Goal: Task Accomplishment & Management: Manage account settings

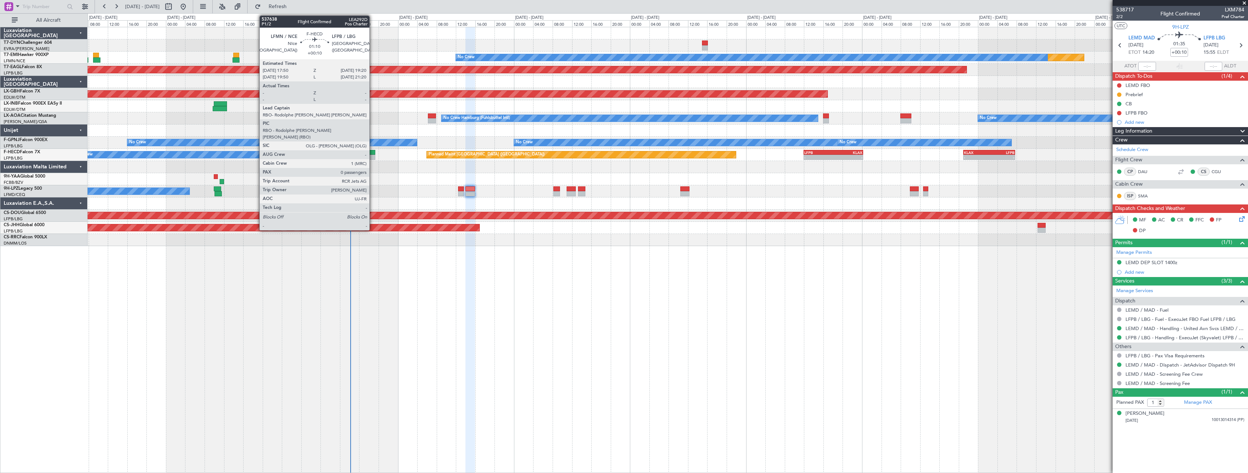
click at [373, 151] on div at bounding box center [371, 152] width 7 height 5
click at [374, 152] on div at bounding box center [371, 152] width 7 height 5
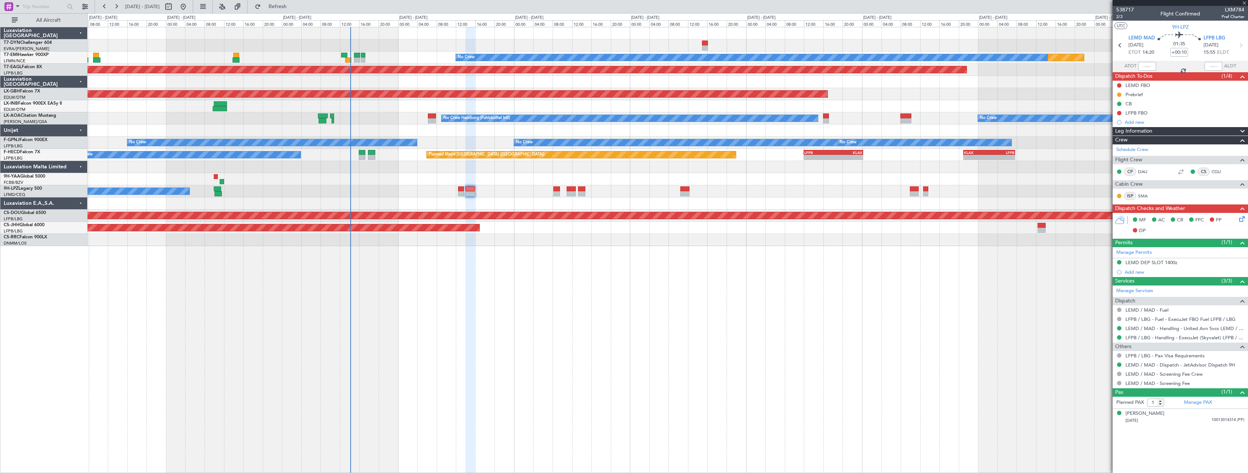
type input "0"
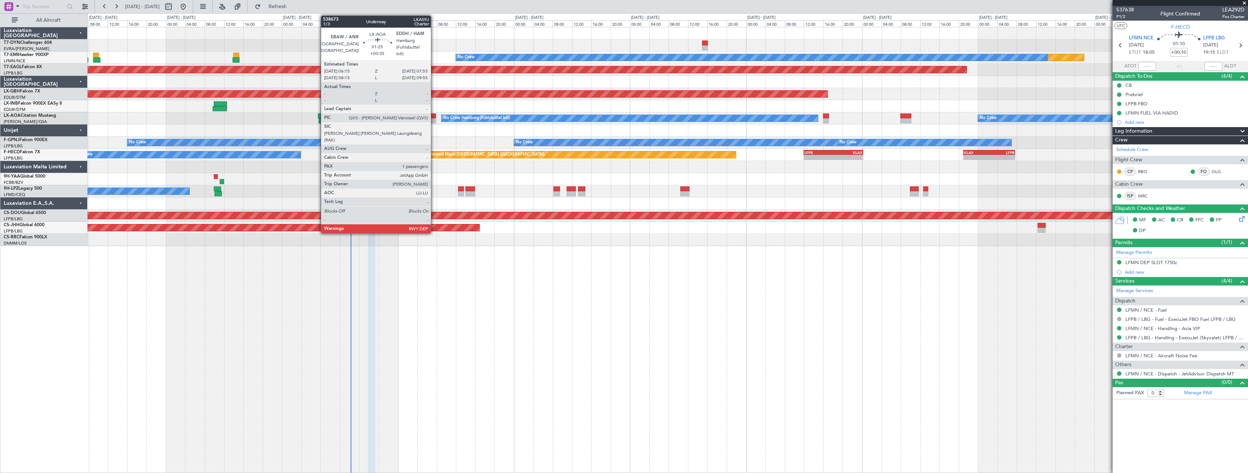
click at [434, 118] on div at bounding box center [432, 115] width 8 height 5
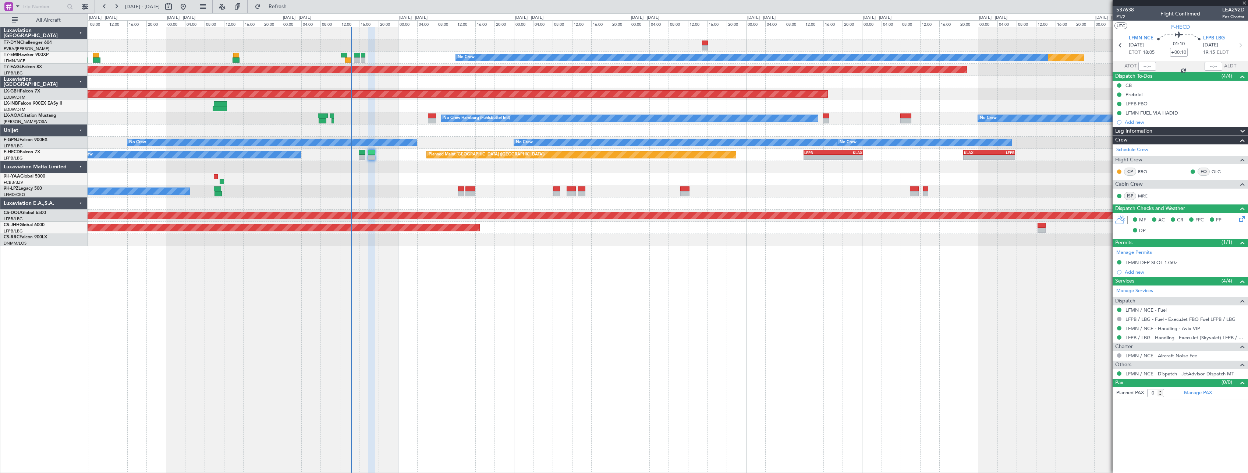
type input "+00:35"
type input "1"
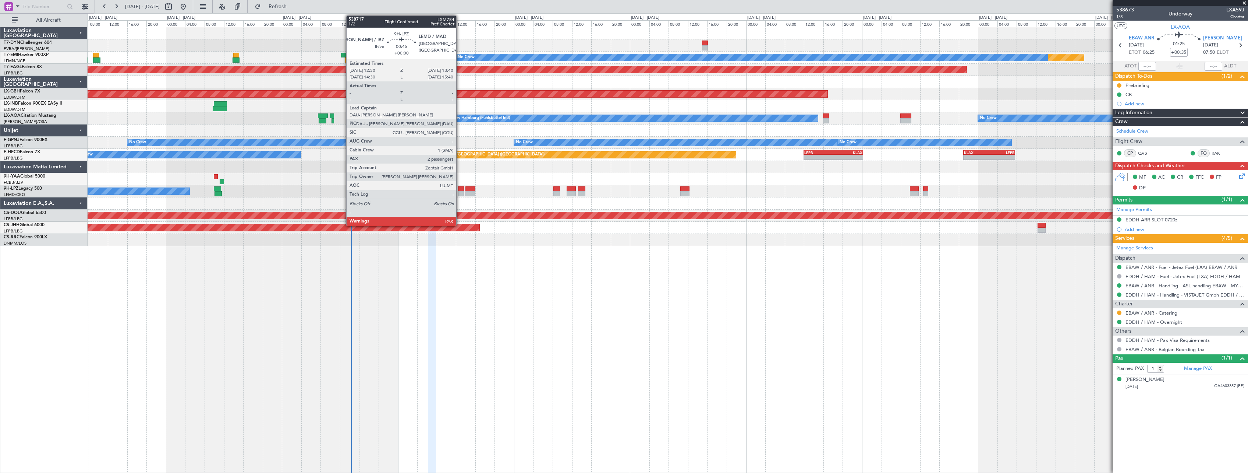
click at [460, 192] on div at bounding box center [461, 193] width 6 height 5
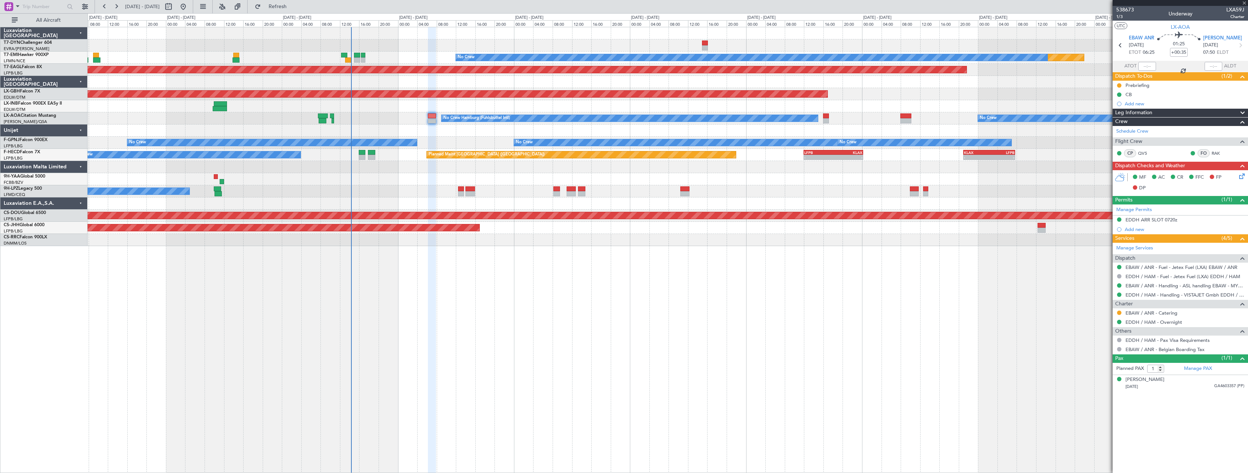
type input "2"
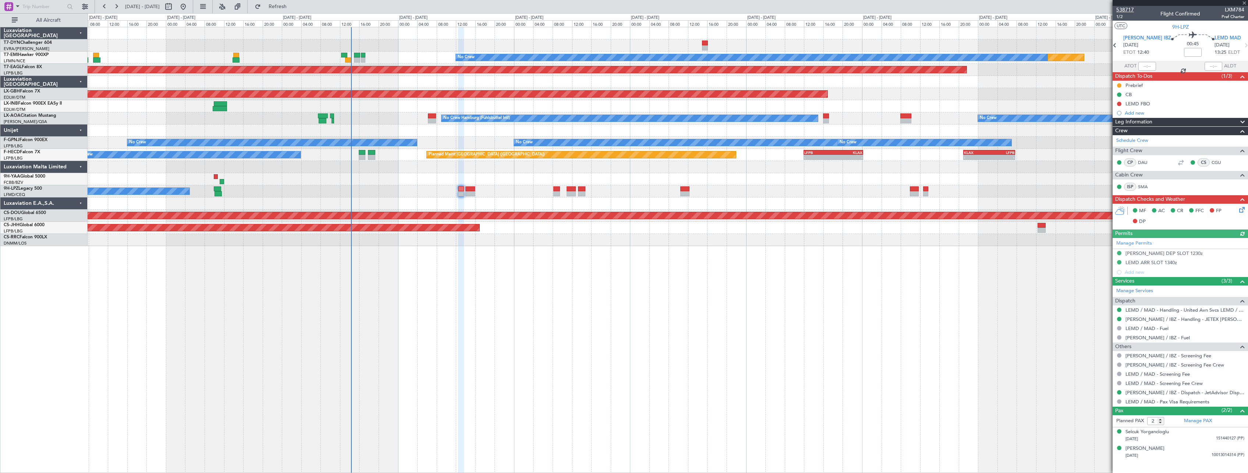
click at [1127, 11] on span "538717" at bounding box center [1126, 10] width 18 height 8
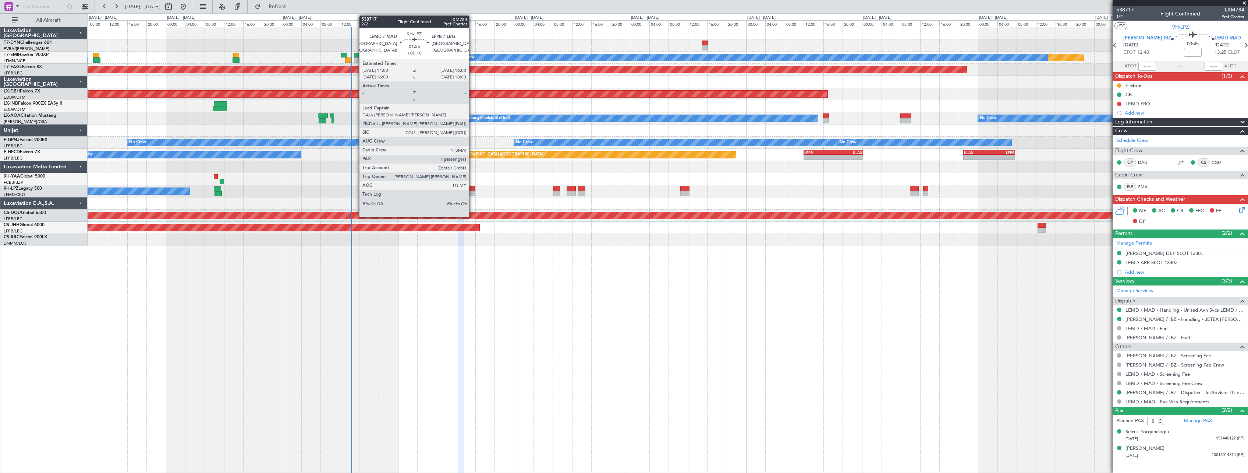
click at [473, 186] on div at bounding box center [471, 188] width 10 height 5
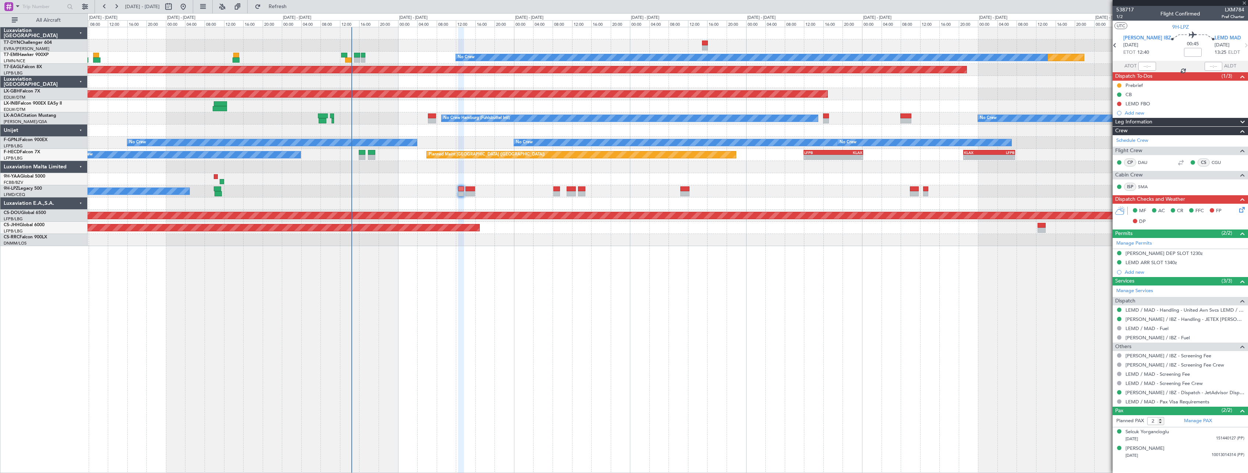
type input "+00:10"
type input "1"
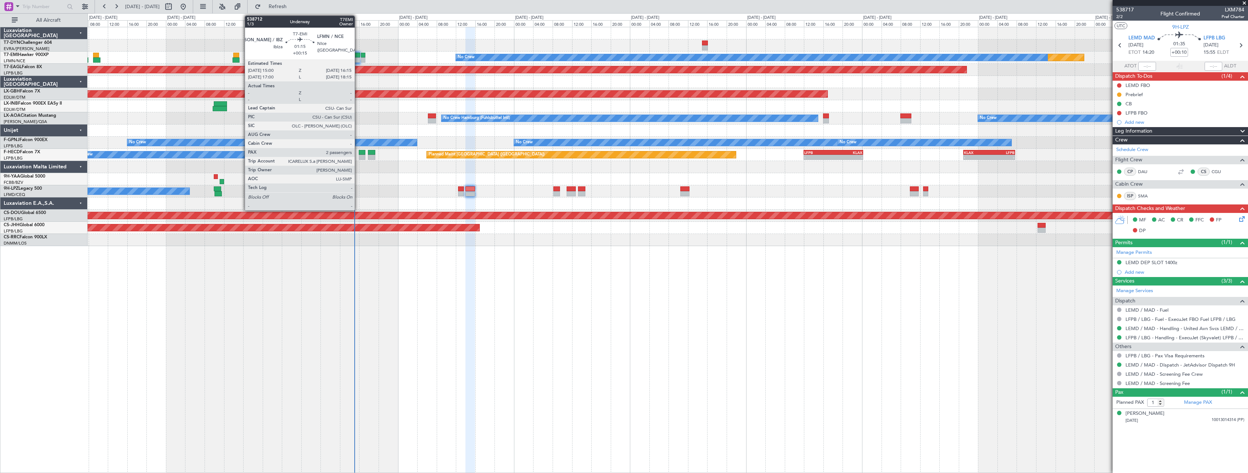
click at [358, 56] on div at bounding box center [357, 55] width 6 height 5
click at [357, 54] on div at bounding box center [357, 55] width 6 height 5
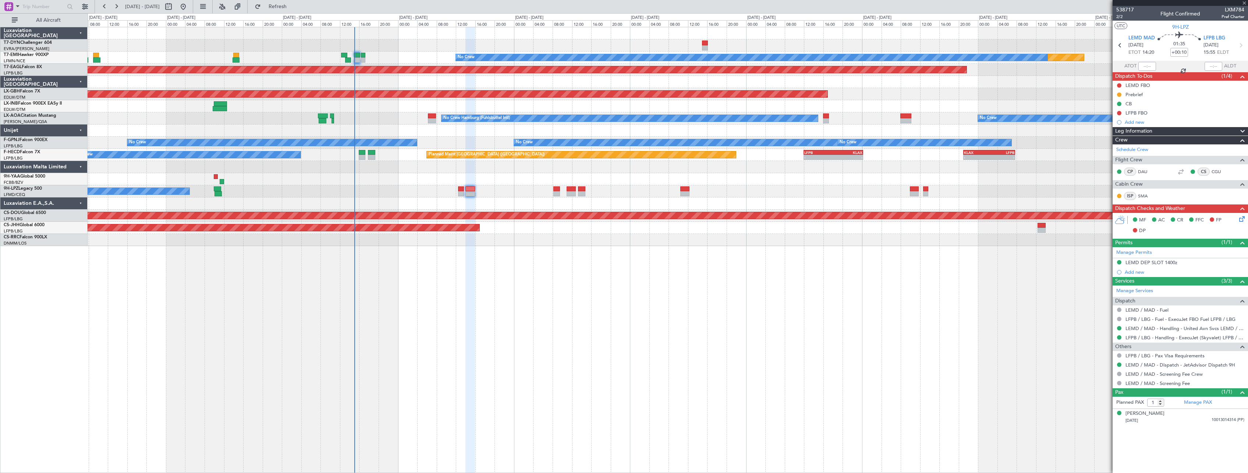
type input "+00:15"
type input "2"
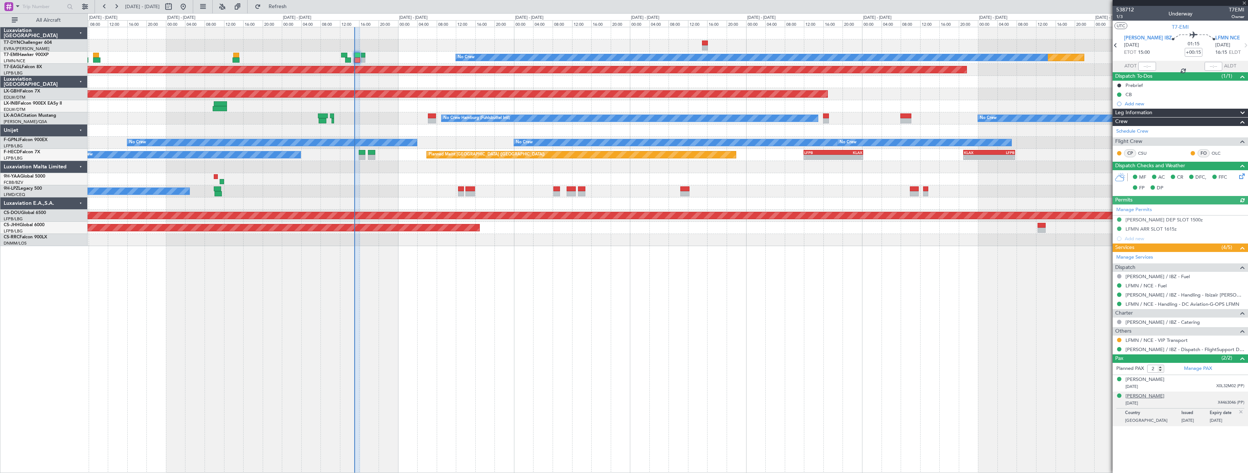
click at [1153, 397] on div "[PERSON_NAME]" at bounding box center [1145, 395] width 39 height 7
click at [293, 7] on span "Refresh" at bounding box center [277, 6] width 31 height 5
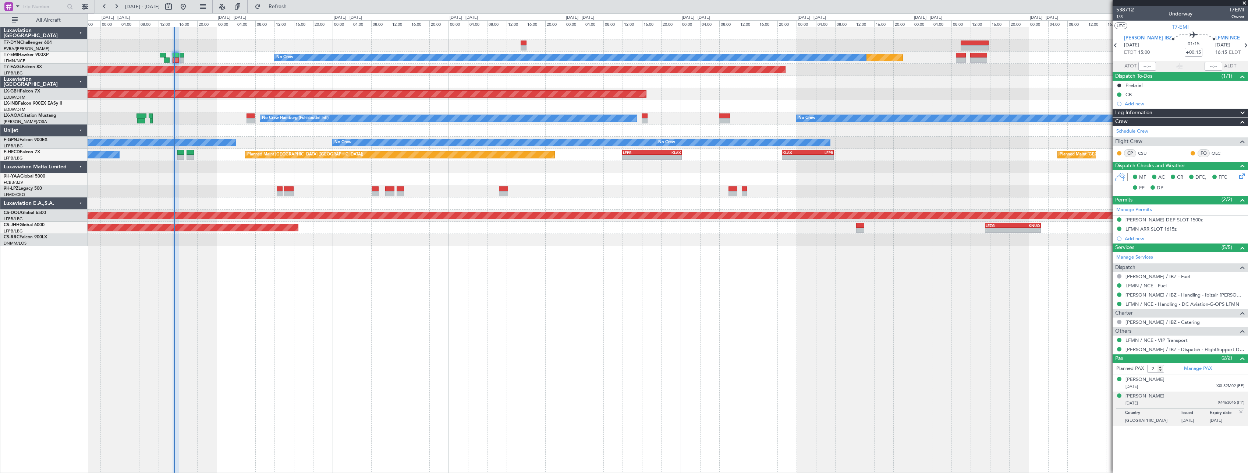
click at [476, 149] on div "Planned Maint No Crew Planned Maint [GEOGRAPHIC_DATA] (Al Maktoum Intl) Planned…" at bounding box center [668, 136] width 1160 height 219
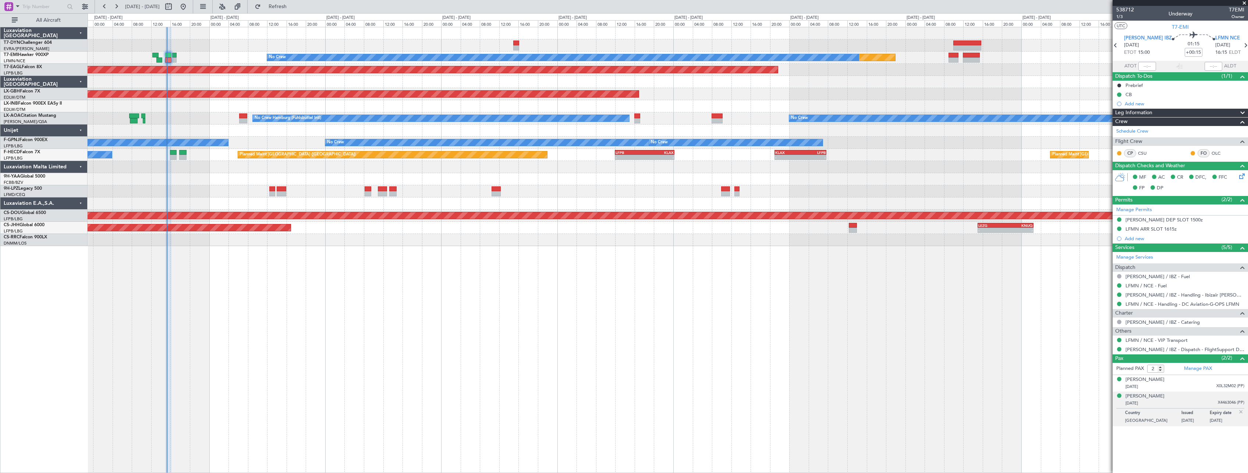
click at [476, 149] on div "Planned Maint [GEOGRAPHIC_DATA] ([GEOGRAPHIC_DATA]) No Crew Planned Maint [GEOG…" at bounding box center [668, 155] width 1160 height 12
type input "15:31"
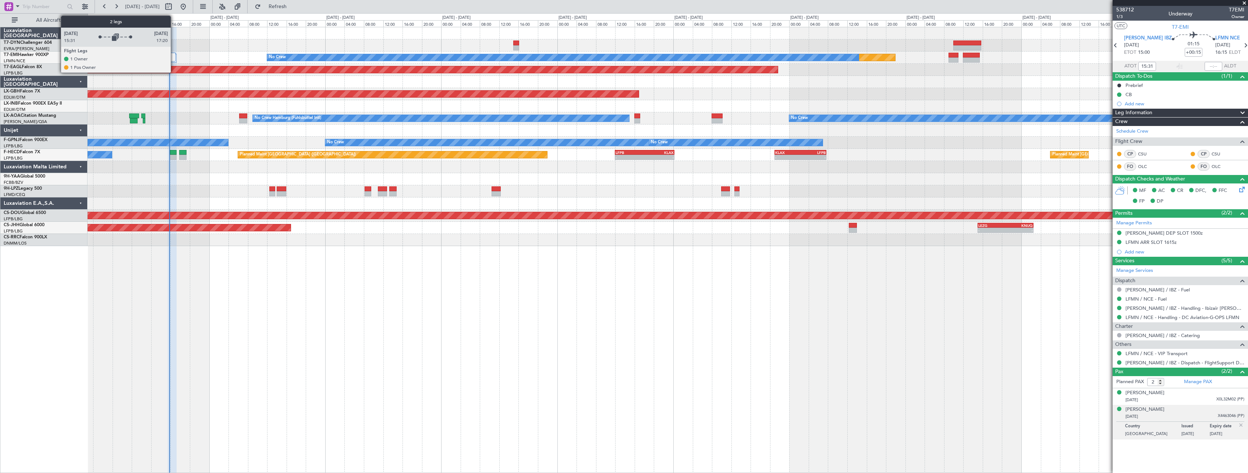
click at [174, 57] on div at bounding box center [172, 57] width 8 height 9
click at [171, 58] on div at bounding box center [172, 57] width 8 height 9
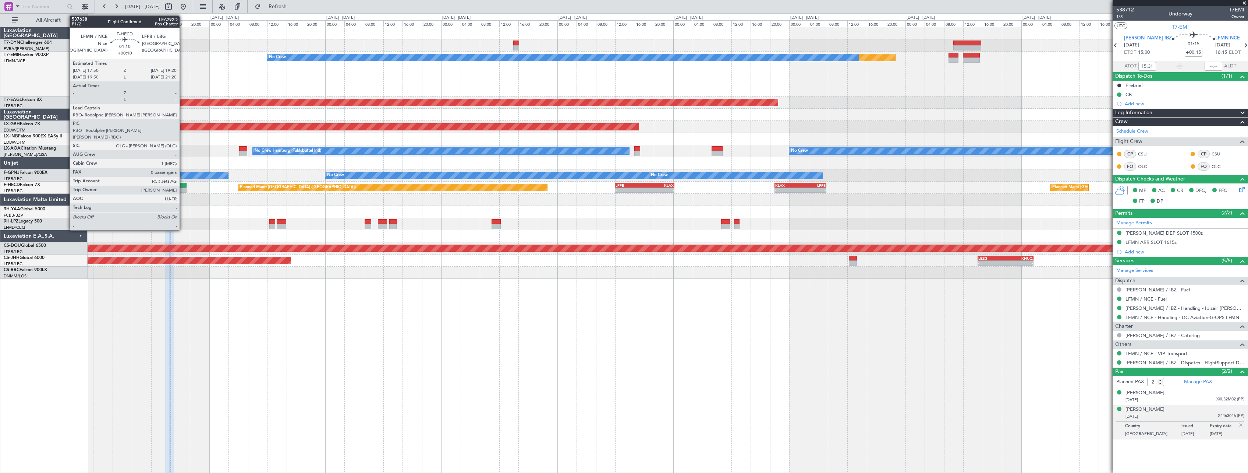
click at [183, 184] on div at bounding box center [182, 185] width 7 height 5
click at [180, 186] on div at bounding box center [182, 185] width 7 height 5
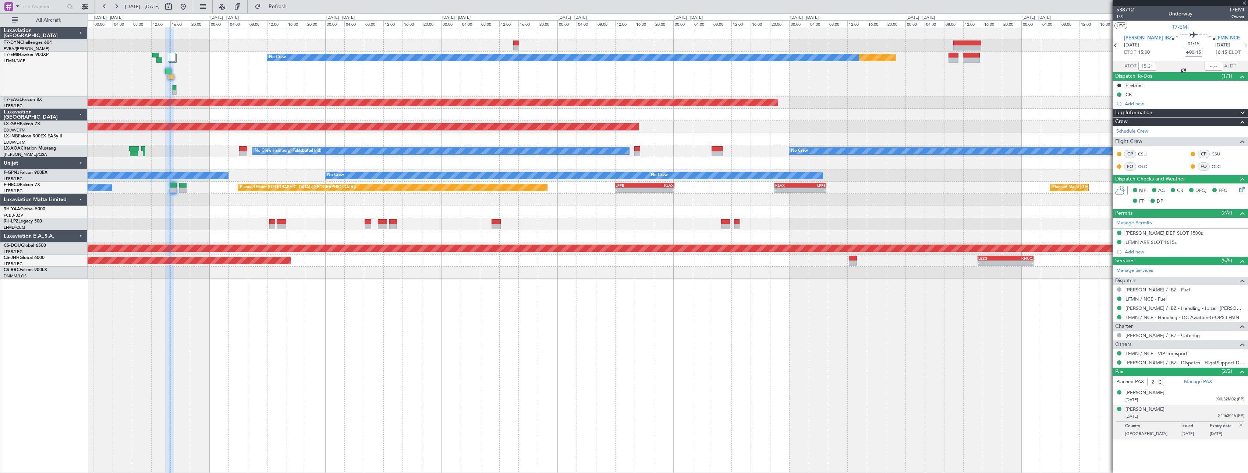
type input "+00:10"
type input "0"
